Goal: Information Seeking & Learning: Learn about a topic

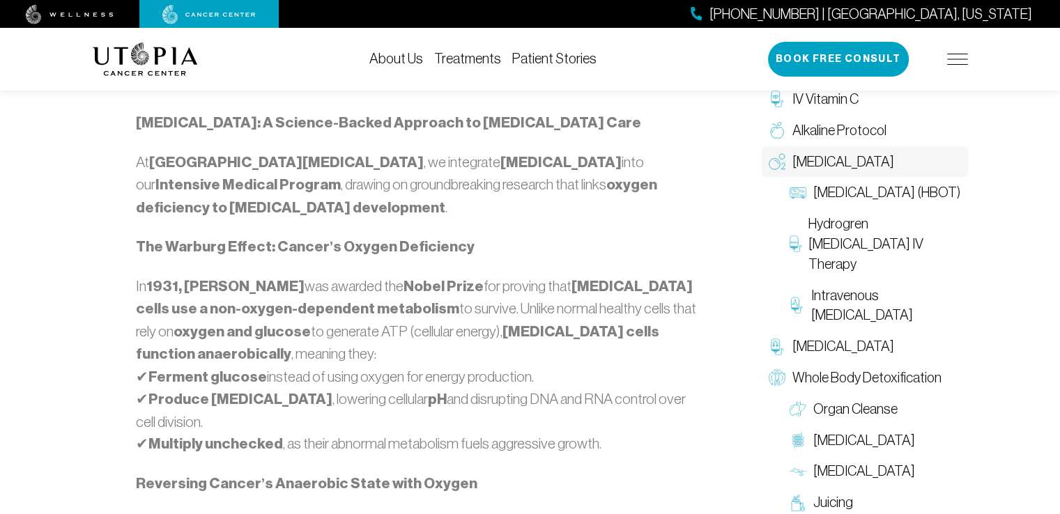
scroll to position [781, 0]
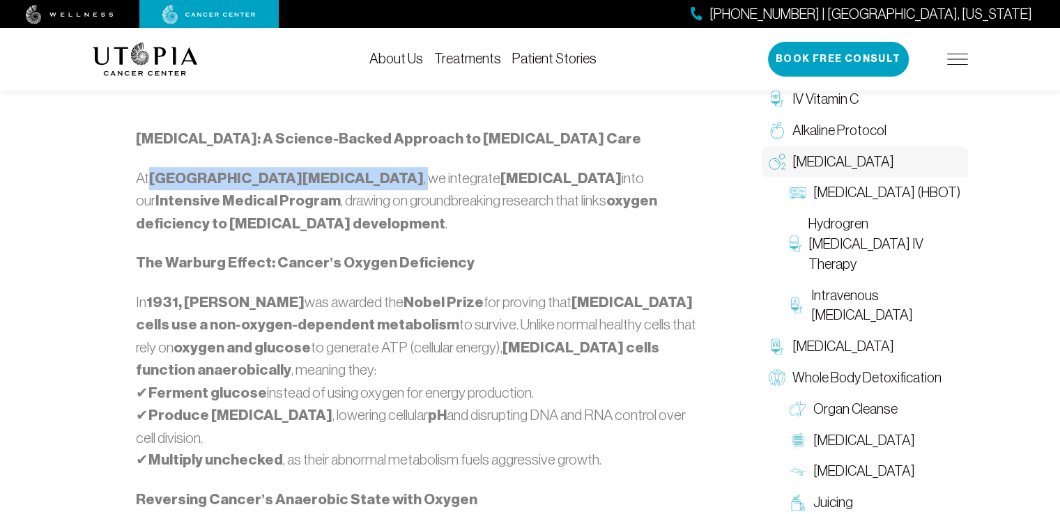
drag, startPoint x: 296, startPoint y: 174, endPoint x: 153, endPoint y: 173, distance: 143.6
click at [153, 173] on p "At [GEOGRAPHIC_DATA][MEDICAL_DATA] , we integrate [MEDICAL_DATA] into our Inten…" at bounding box center [419, 201] width 566 height 68
copy p "[GEOGRAPHIC_DATA][MEDICAL_DATA] ,"
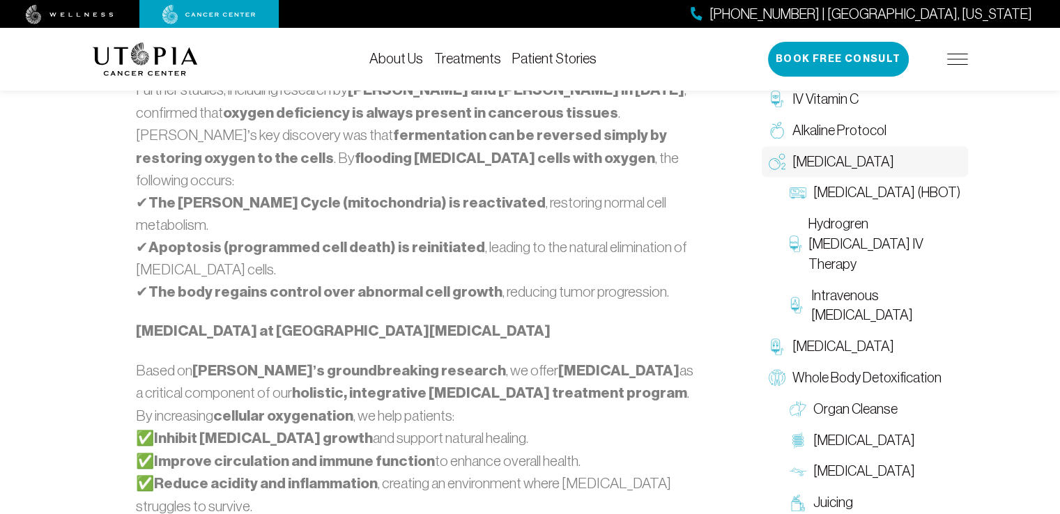
scroll to position [983, 0]
